Goal: Task Accomplishment & Management: Complete application form

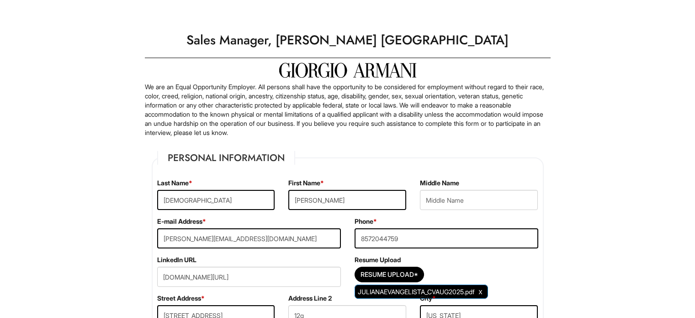
select select "NY"
select select "[GEOGRAPHIC_DATA]"
select select "Yes"
select Required "No"
select select "Yes"
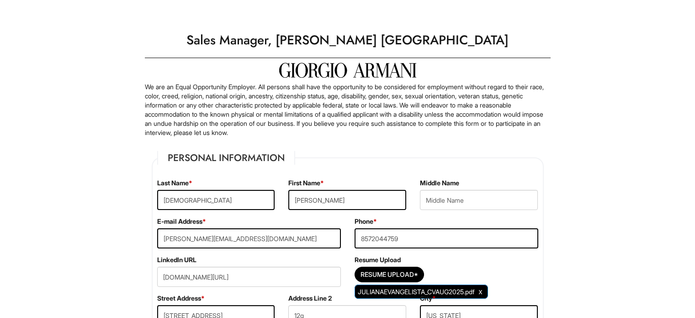
select select "N"
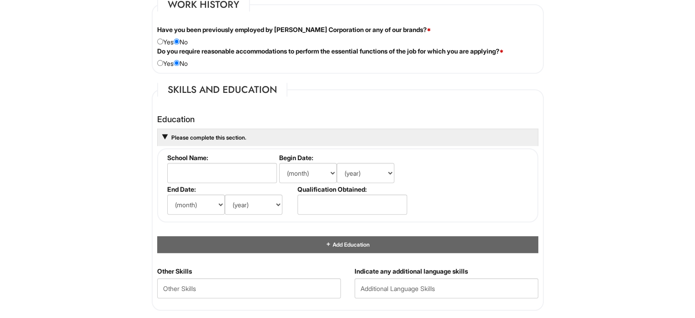
scroll to position [772, 0]
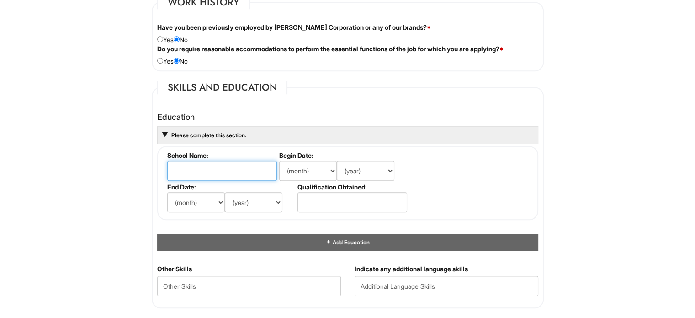
click at [218, 163] on input "text" at bounding box center [222, 170] width 110 height 20
type input "[GEOGRAPHIC_DATA]"
click at [153, 204] on div "Education [GEOGRAPHIC_DATA] School Name: [GEOGRAPHIC_DATA] Begin Date: (month) …" at bounding box center [347, 186] width 395 height 156
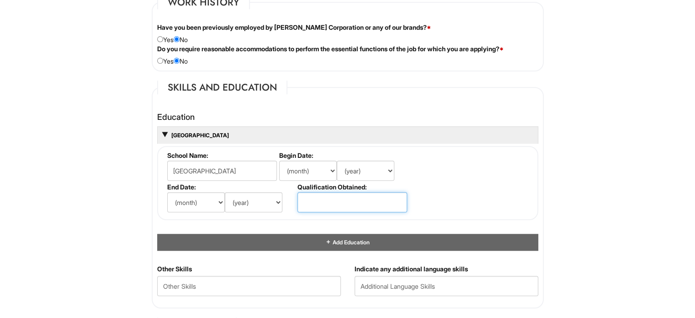
click at [373, 203] on input "text" at bounding box center [353, 202] width 110 height 20
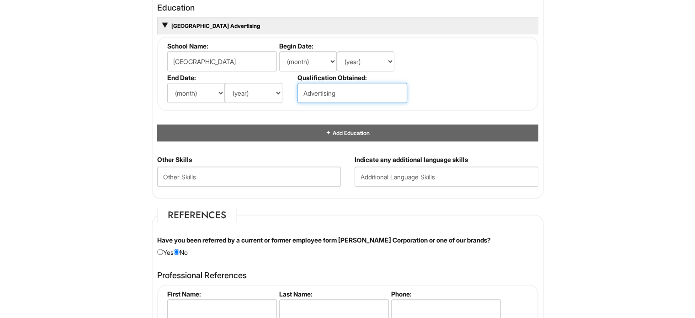
scroll to position [877, 0]
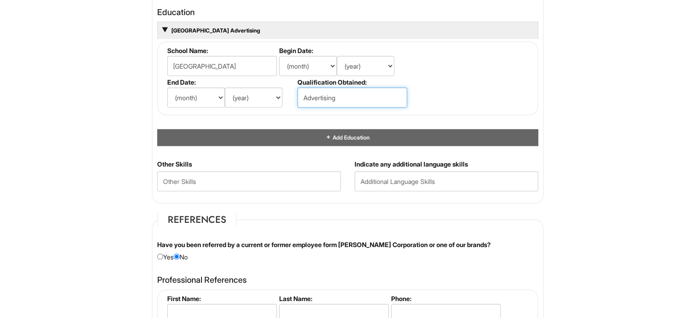
type input "Advertising"
drag, startPoint x: 669, startPoint y: 160, endPoint x: 433, endPoint y: 47, distance: 262.0
click at [655, 157] on html "Please Complete This Form 1 2 3 Sales Manager, [PERSON_NAME] [GEOGRAPHIC_DATA] …" at bounding box center [347, 16] width 695 height 1786
